Goal: Information Seeking & Learning: Find specific page/section

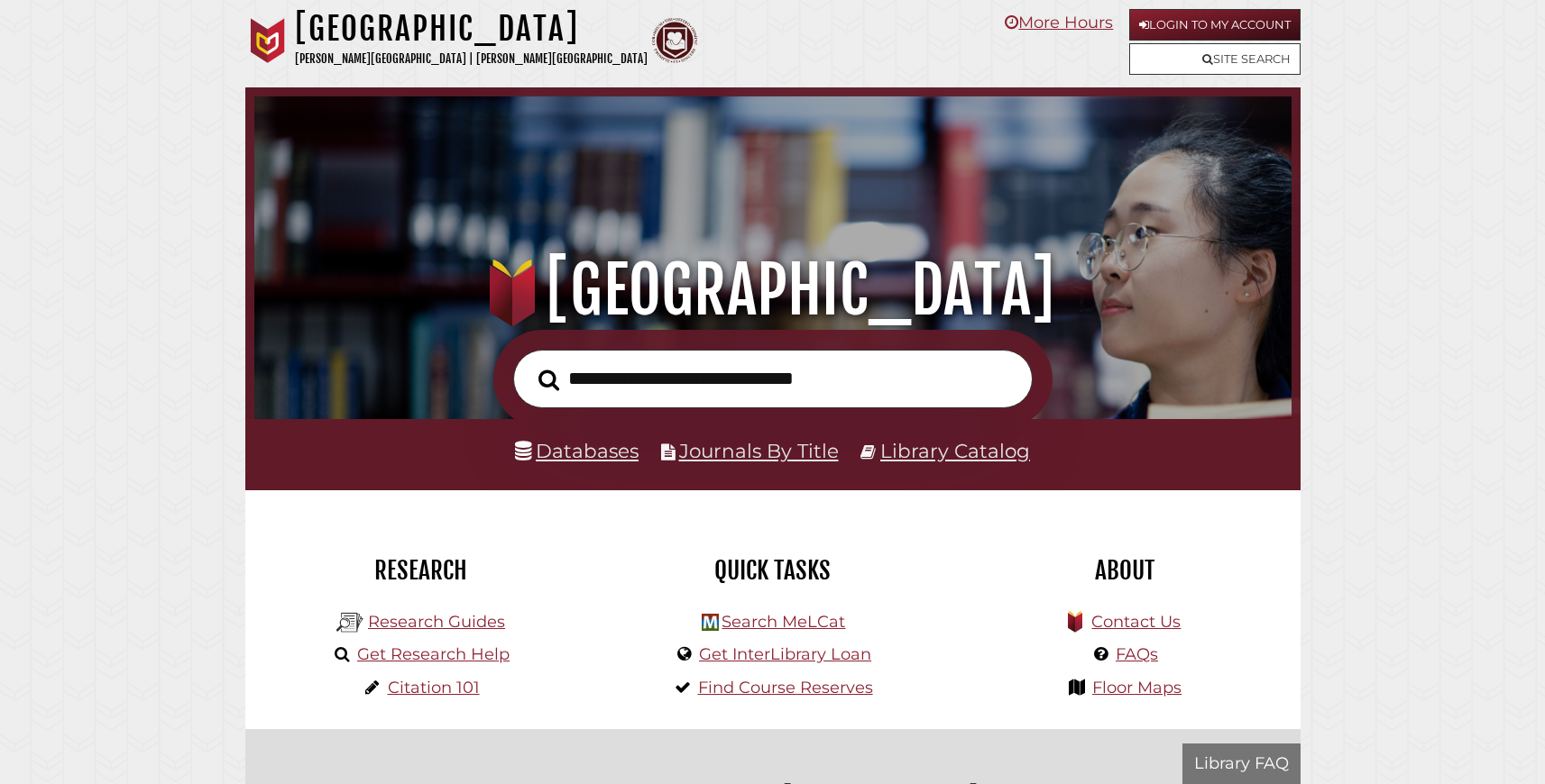
scroll to position [343, 1028]
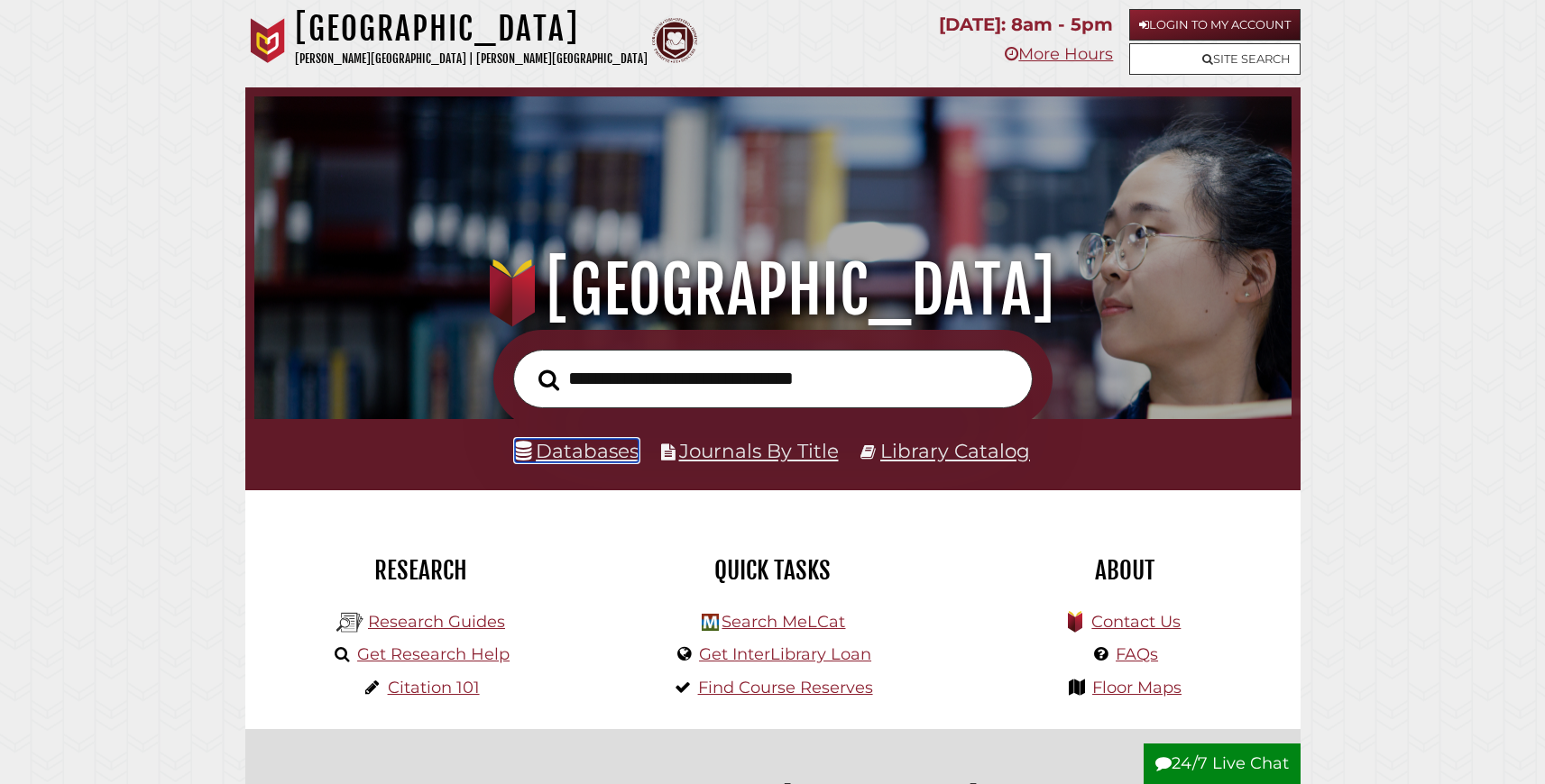
click at [621, 462] on link "Databases" at bounding box center [576, 451] width 123 height 24
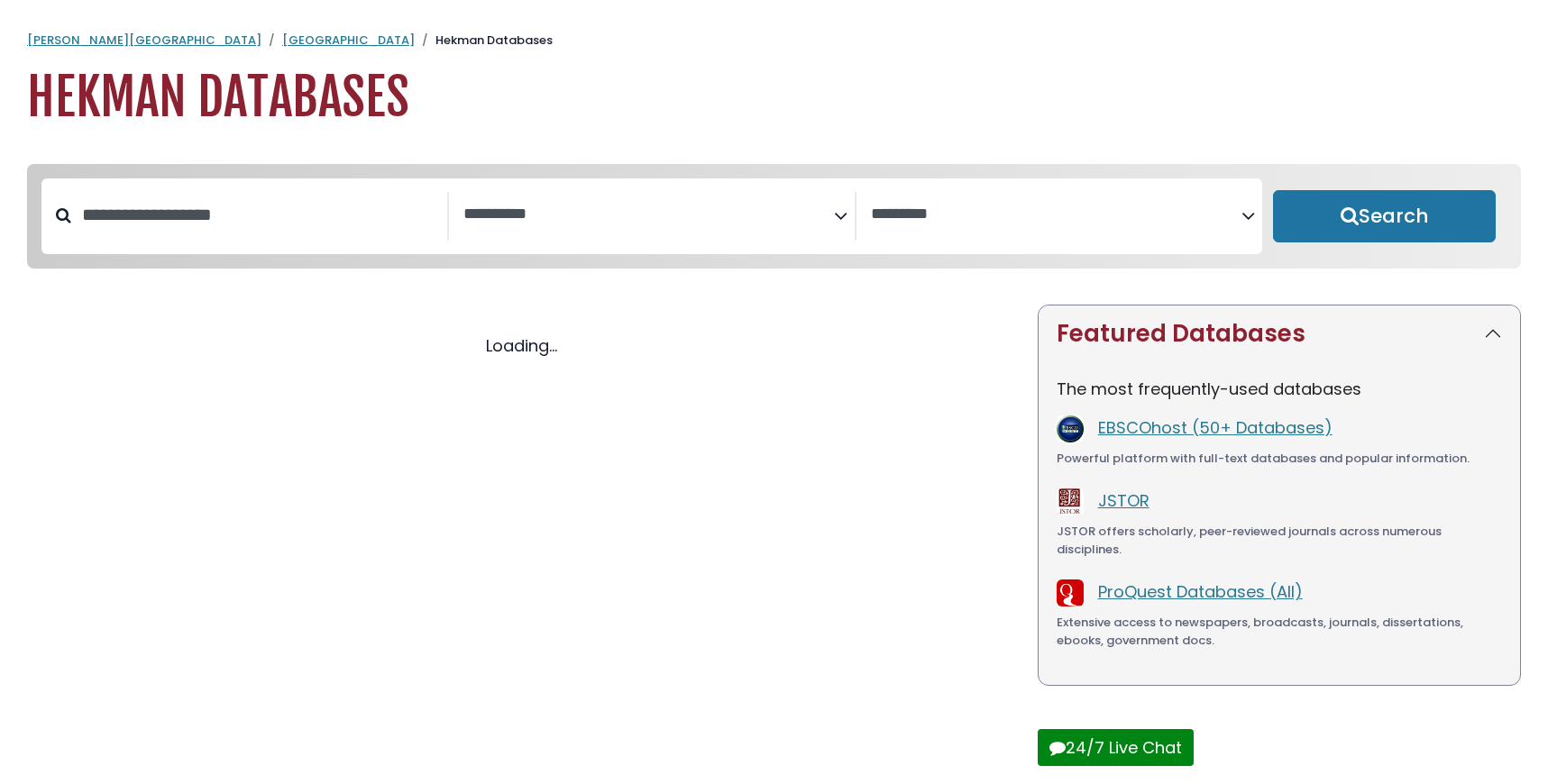
select select "Database Subject Filter"
select select "Database Vendors Filter"
select select "Database Subject Filter"
select select "Database Vendors Filter"
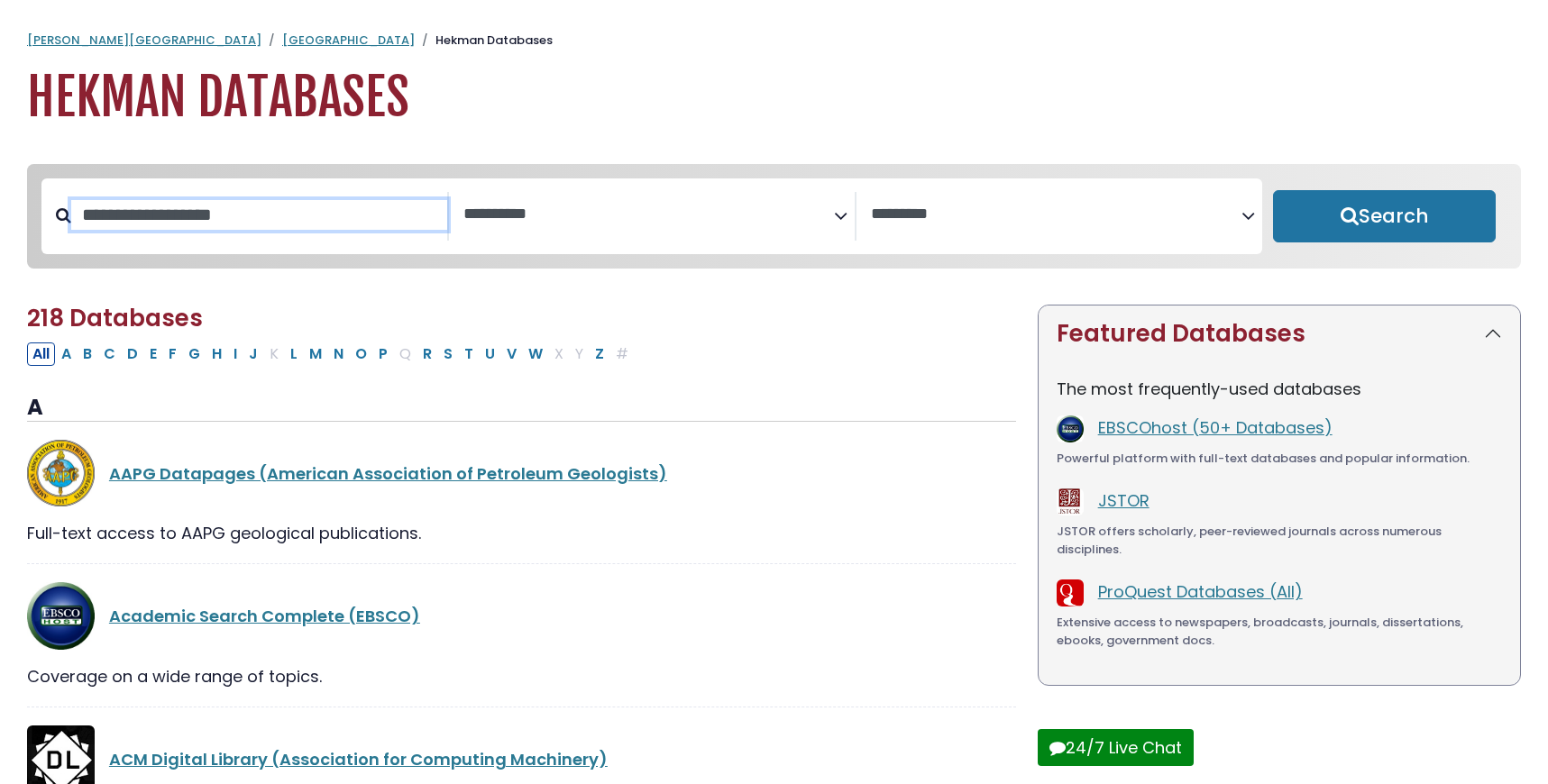
click at [270, 230] on input "Search database by title or keyword" at bounding box center [259, 215] width 376 height 30
type input "**********"
click at [1273, 191] on button "Search" at bounding box center [1384, 216] width 222 height 52
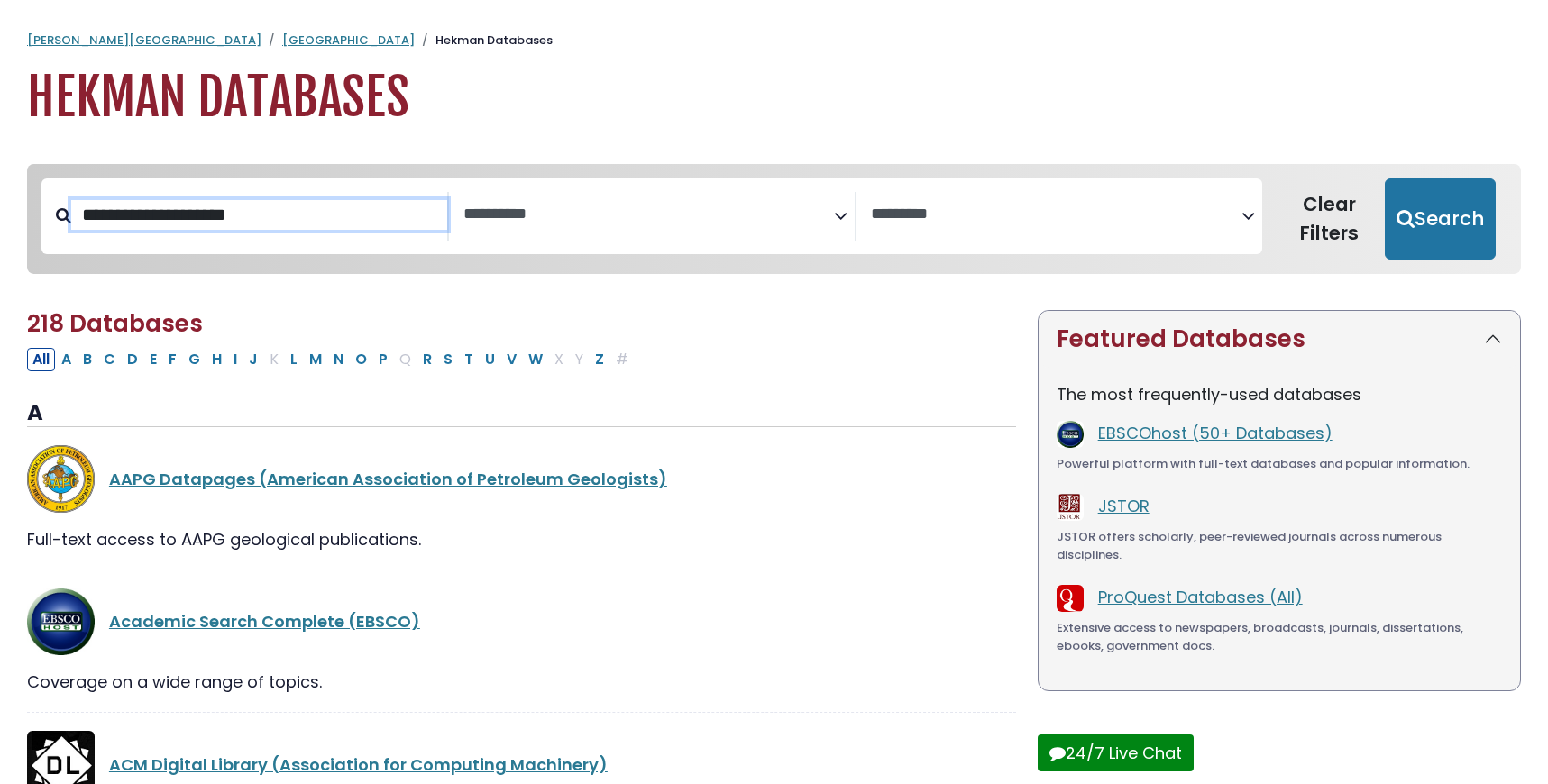
select select "Database Subject Filter"
select select "Database Vendors Filter"
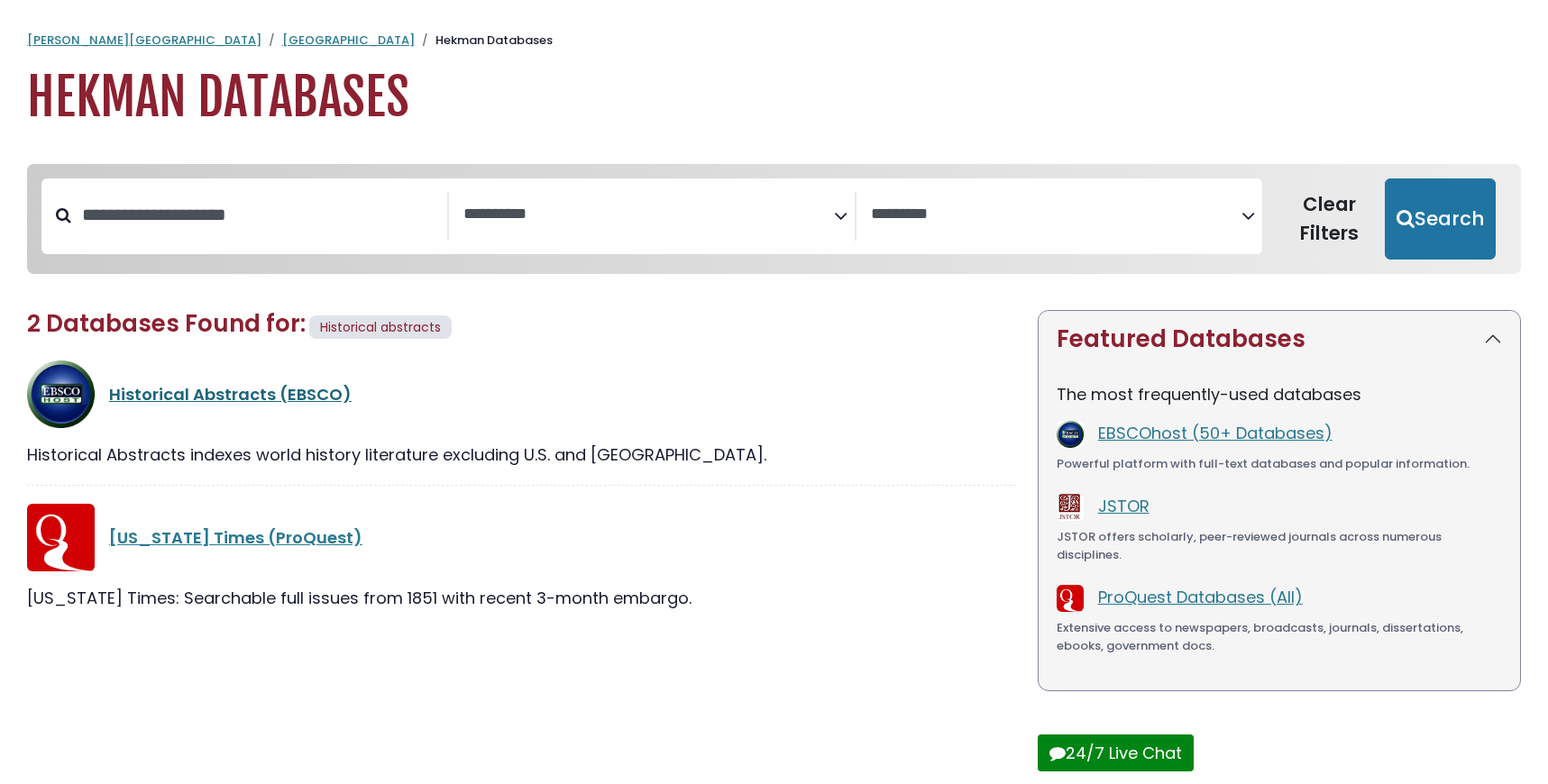
click at [249, 406] on link "Historical Abstracts (EBSCO)" at bounding box center [231, 394] width 243 height 23
